Goal: Transaction & Acquisition: Purchase product/service

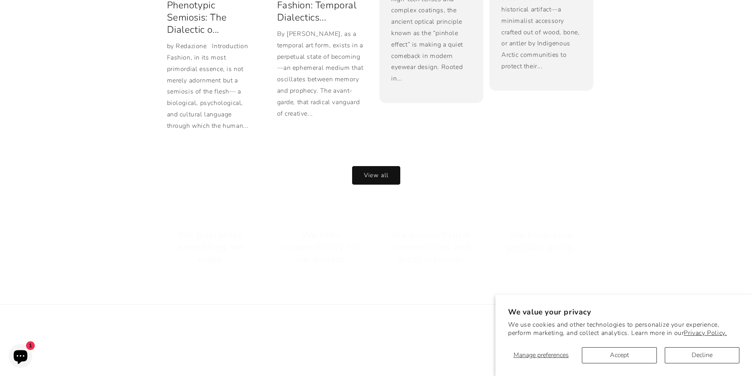
scroll to position [1729, 0]
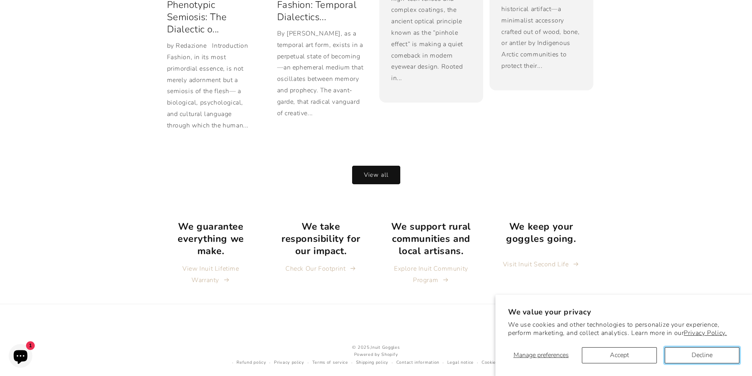
click at [677, 352] on button "Decline" at bounding box center [701, 355] width 75 height 16
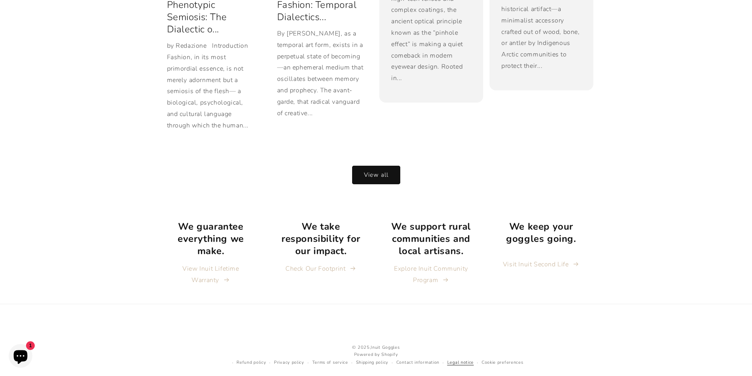
click at [458, 359] on link "Legal notice" at bounding box center [460, 362] width 26 height 7
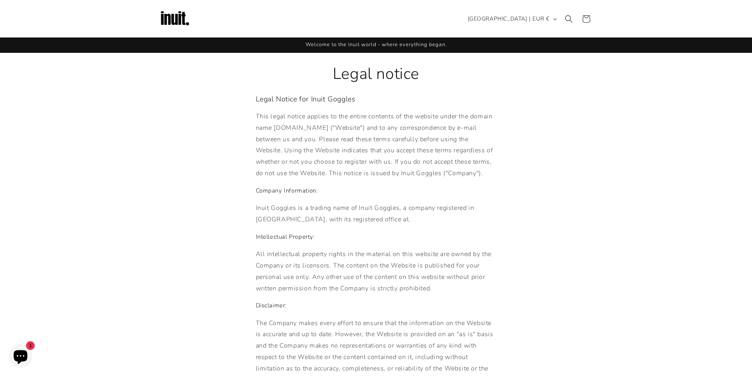
click at [180, 22] on img at bounding box center [175, 19] width 32 height 32
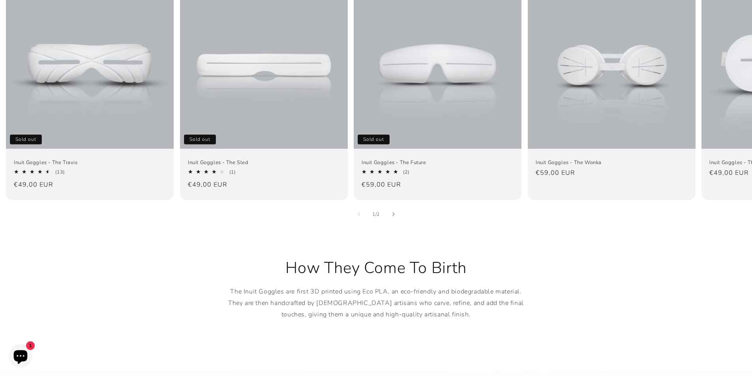
scroll to position [592, 0]
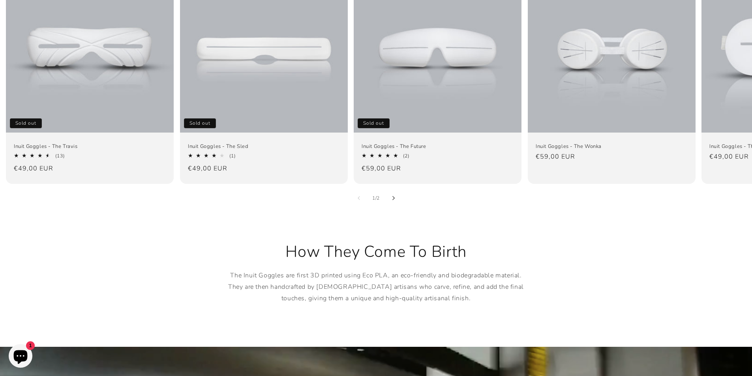
click at [397, 189] on button "Slide right" at bounding box center [393, 197] width 17 height 17
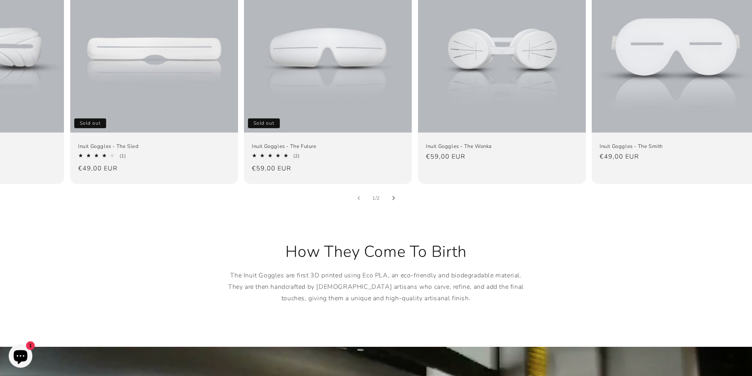
scroll to position [0, 123]
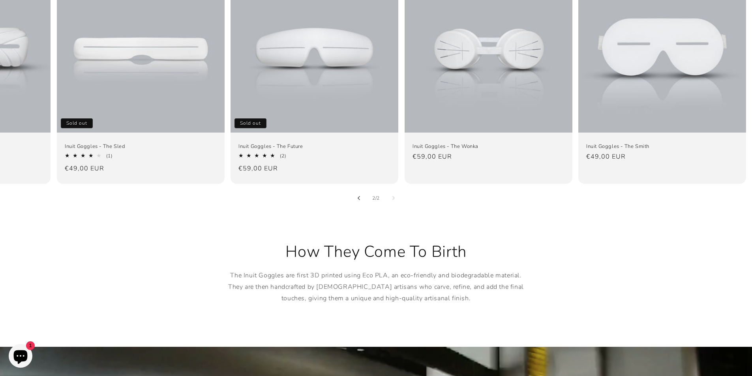
click at [358, 196] on icon "Slide left" at bounding box center [358, 198] width 3 height 4
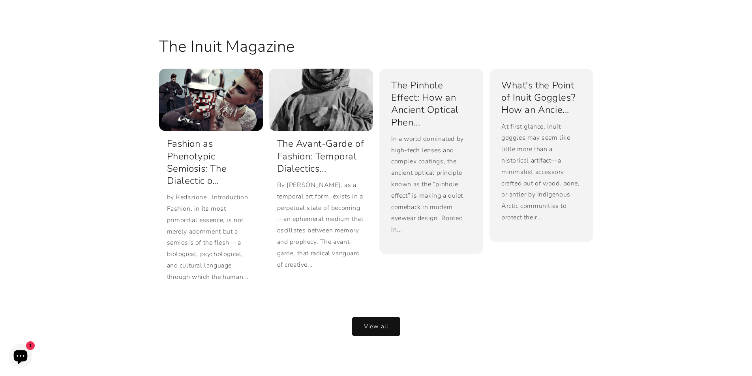
scroll to position [1578, 0]
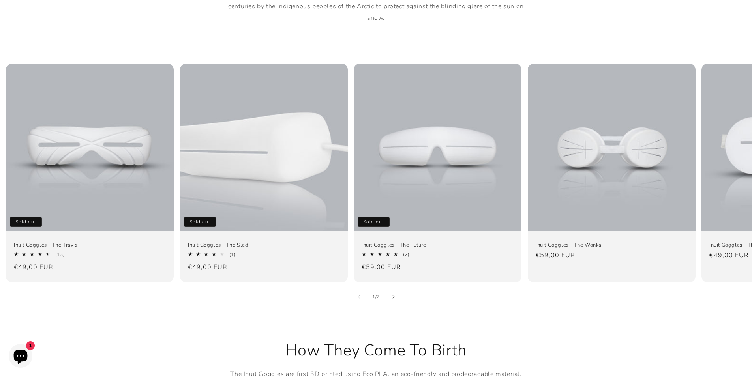
scroll to position [513, 0]
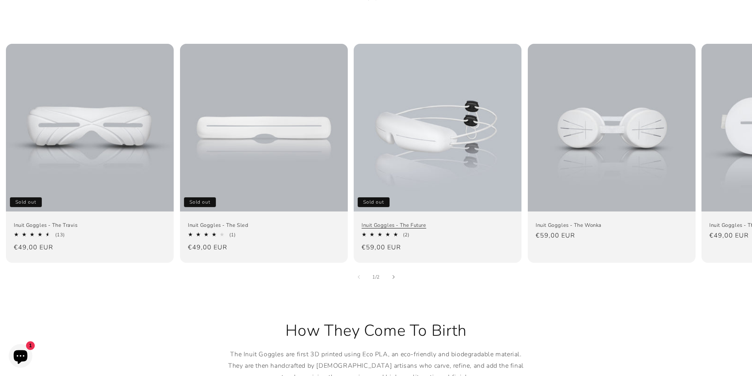
click at [420, 222] on link "Inuit Goggles - The Future" at bounding box center [437, 225] width 152 height 7
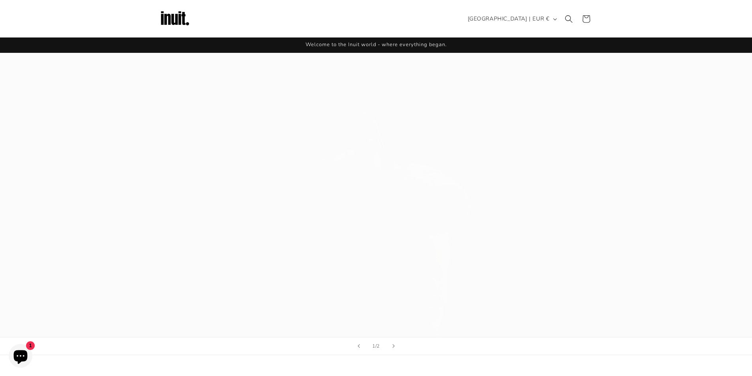
scroll to position [513, 0]
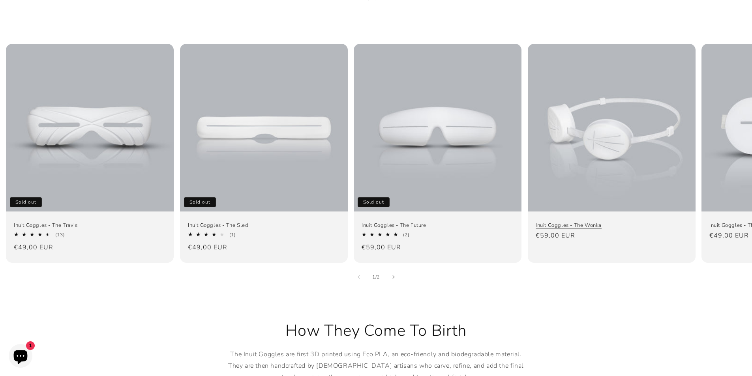
click at [584, 222] on link "Inuit Goggles - The Wonka" at bounding box center [611, 225] width 152 height 7
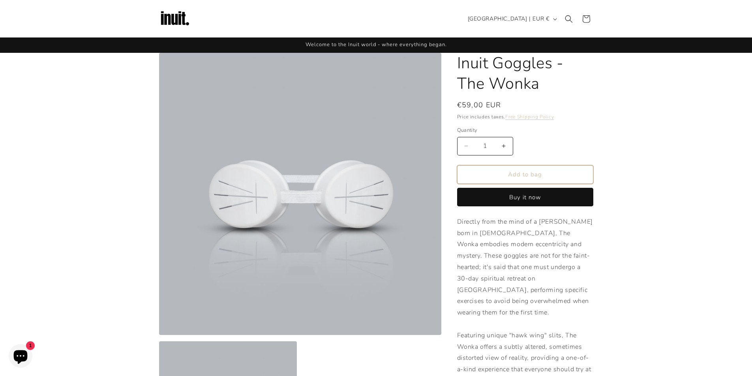
click at [516, 178] on button "Add to bag" at bounding box center [525, 174] width 136 height 19
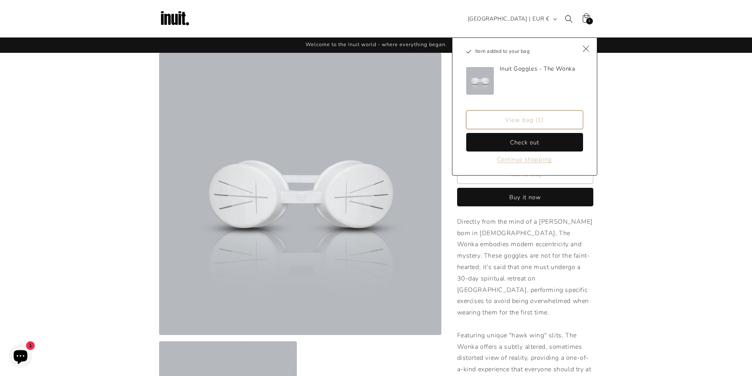
click at [541, 120] on link "View bag (1)" at bounding box center [524, 119] width 117 height 19
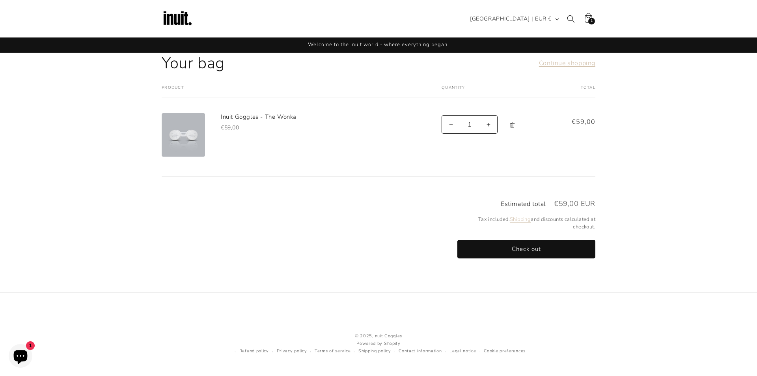
click at [514, 125] on icon "Remove Inuit Goggles - The Wonka" at bounding box center [513, 125] width 6 height 6
